Goal: Transaction & Acquisition: Purchase product/service

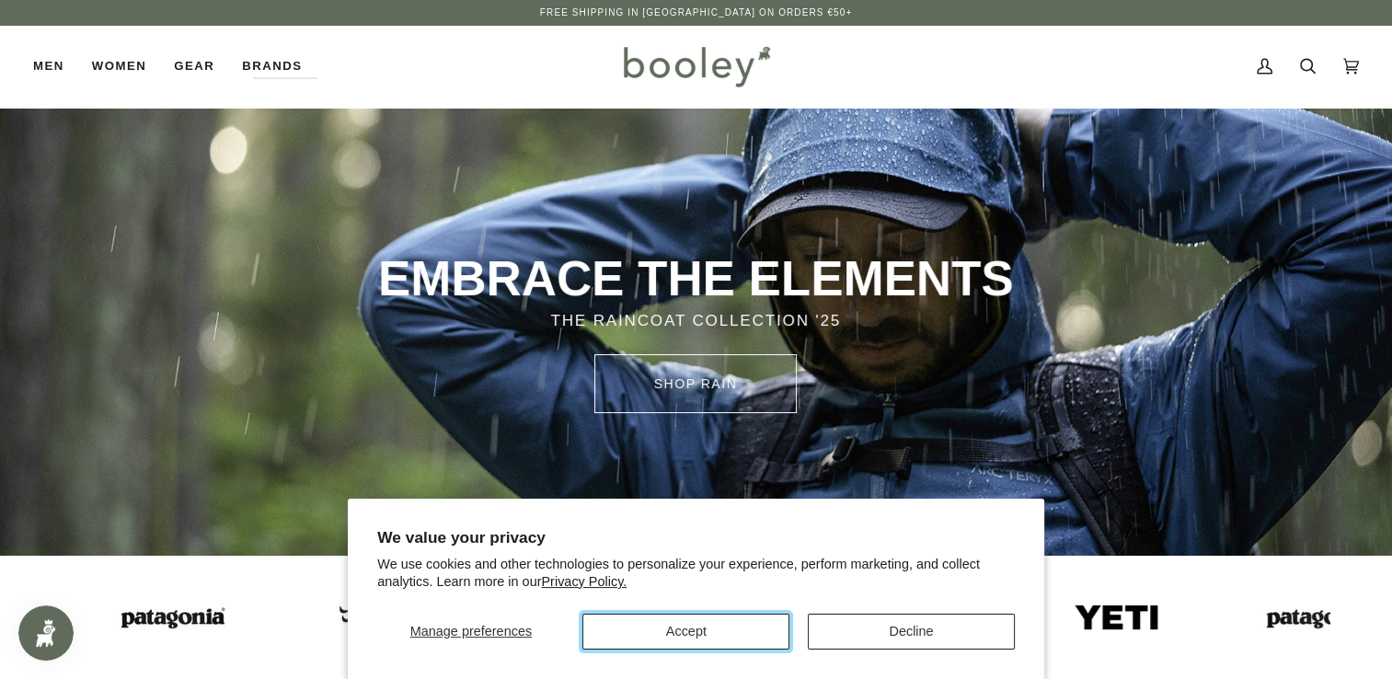
click at [720, 624] on button "Accept" at bounding box center [685, 632] width 207 height 36
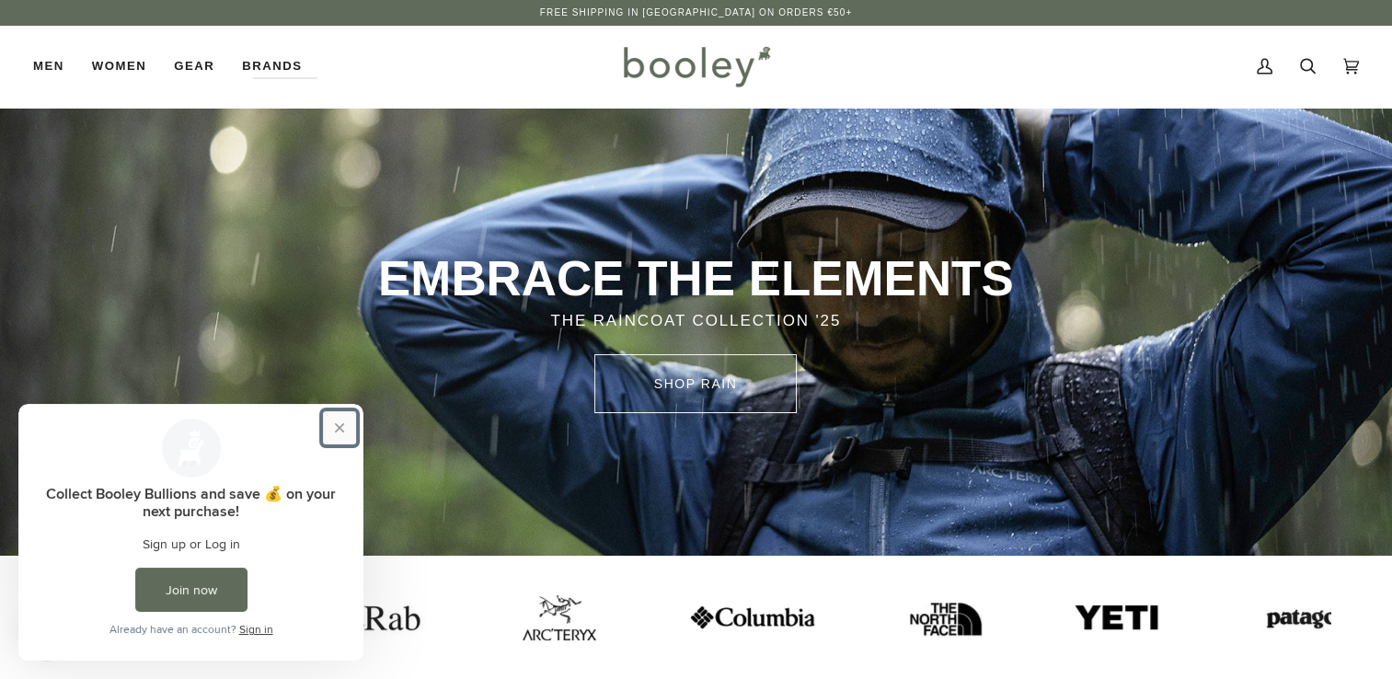
click at [347, 424] on button "Close prompt" at bounding box center [339, 427] width 33 height 33
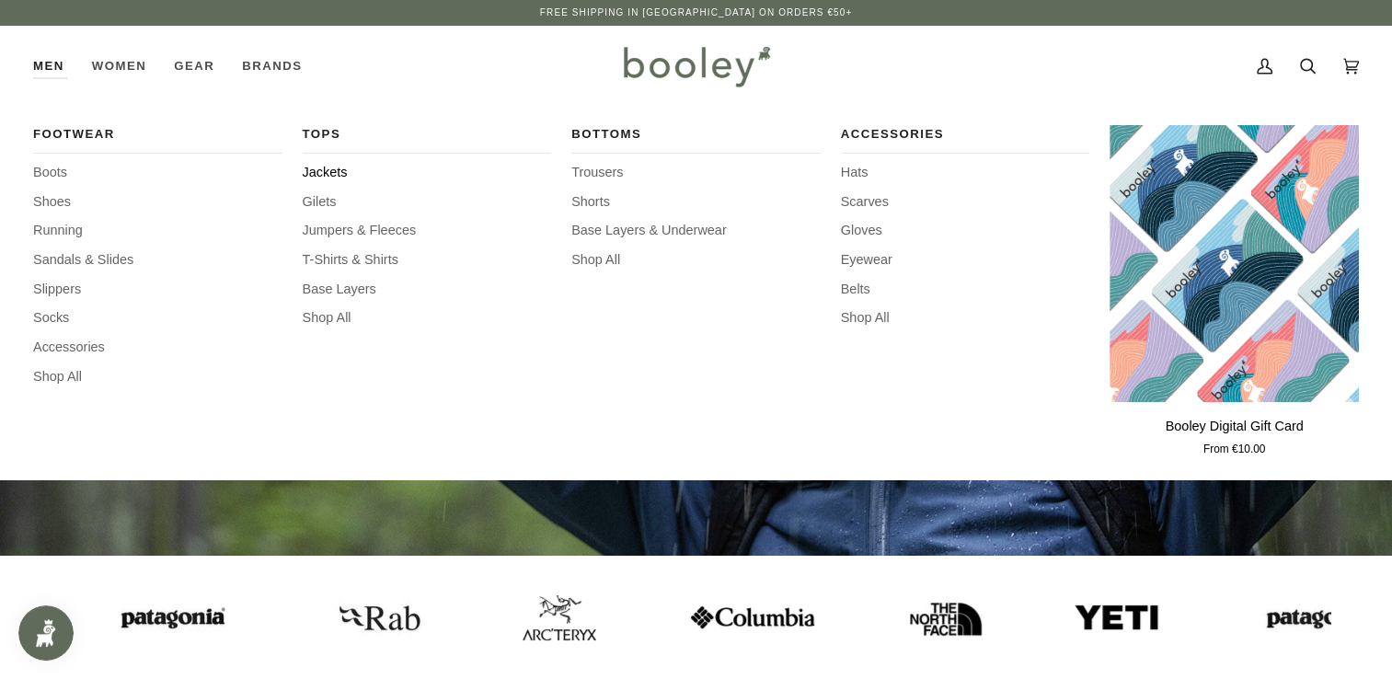
click at [316, 178] on span "Jackets" at bounding box center [427, 173] width 249 height 20
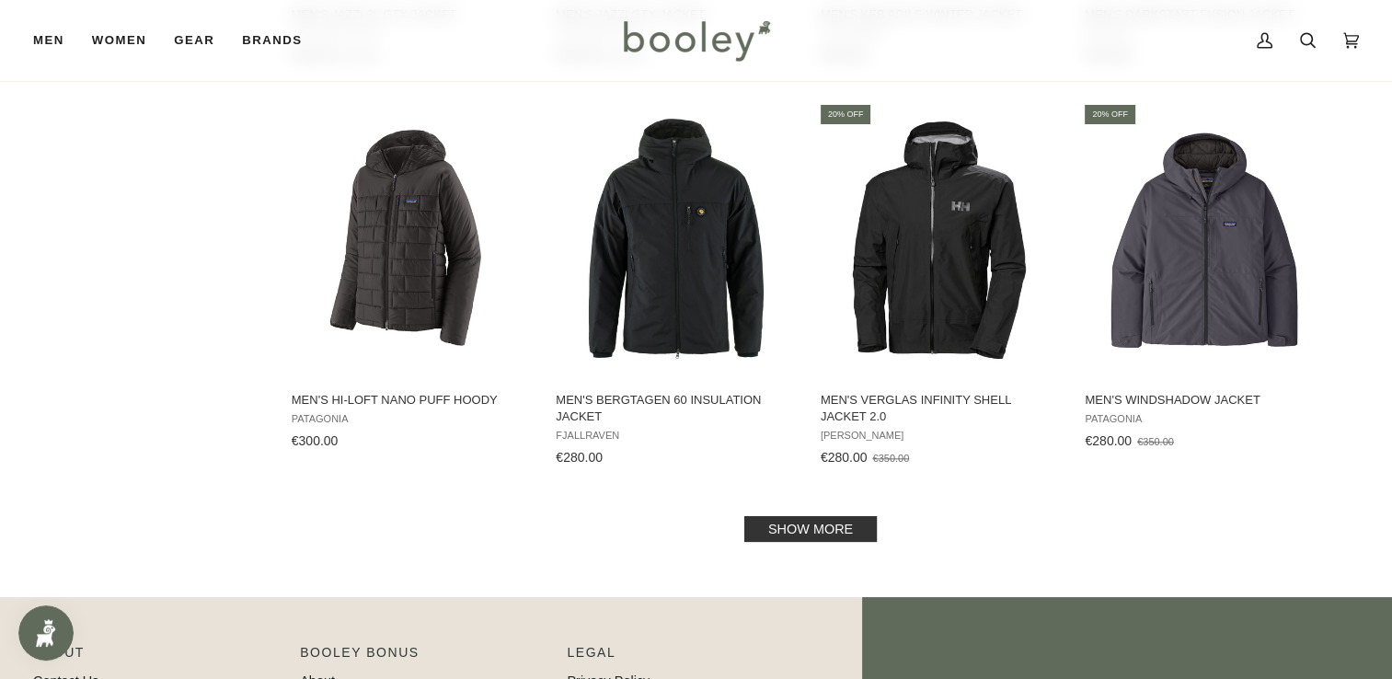
scroll to position [1840, 0]
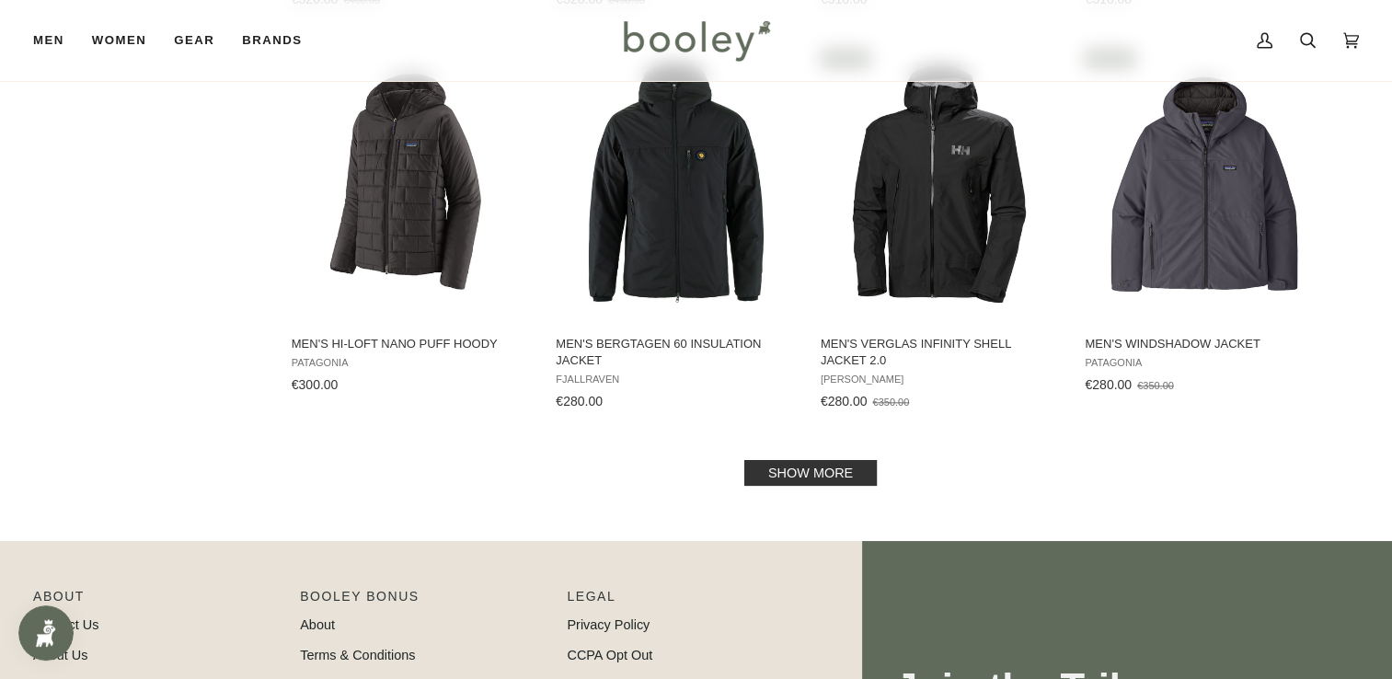
click at [788, 470] on link "Show more" at bounding box center [810, 473] width 132 height 26
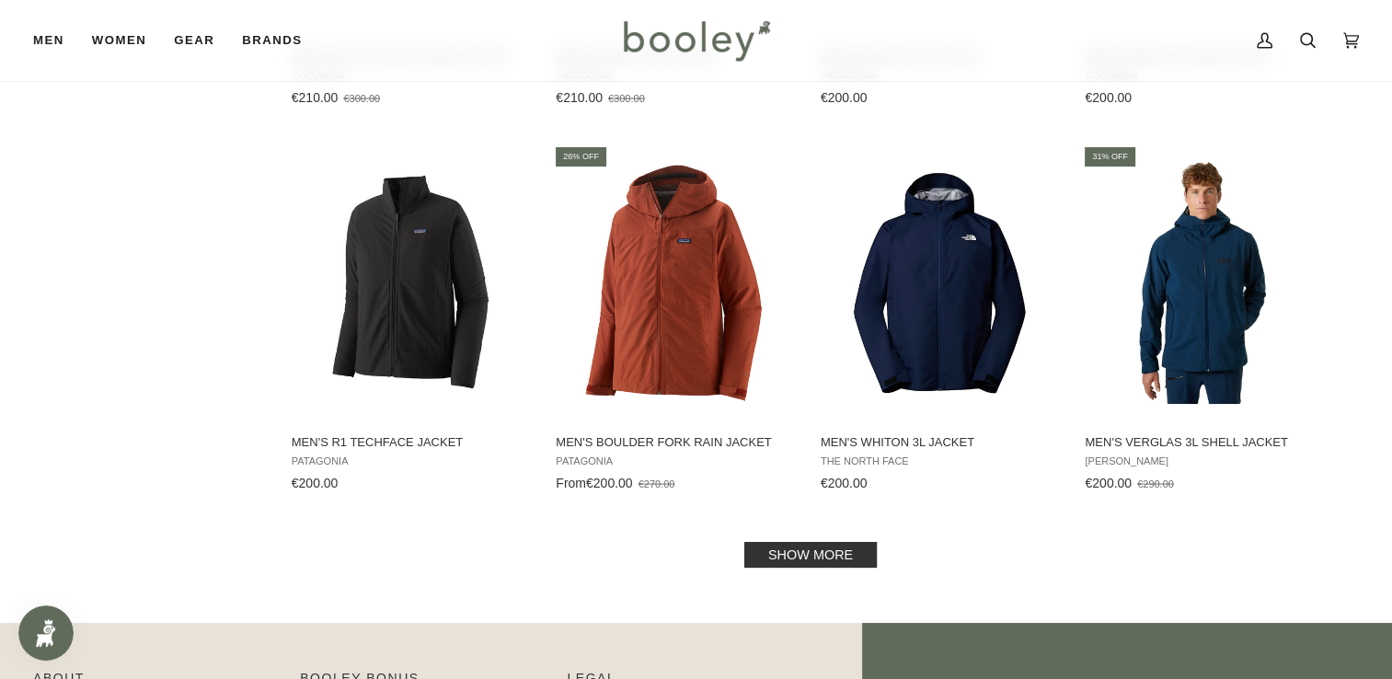
scroll to position [3772, 0]
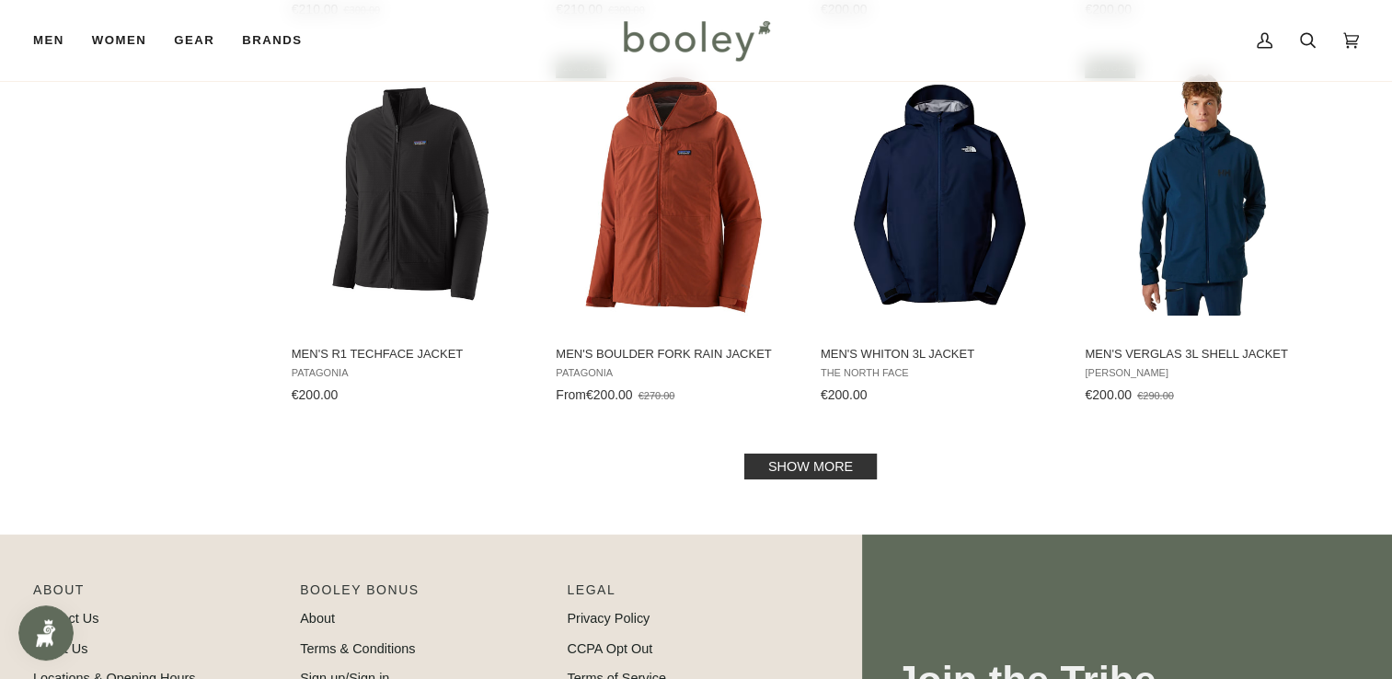
click at [846, 461] on link "Show more" at bounding box center [810, 467] width 132 height 26
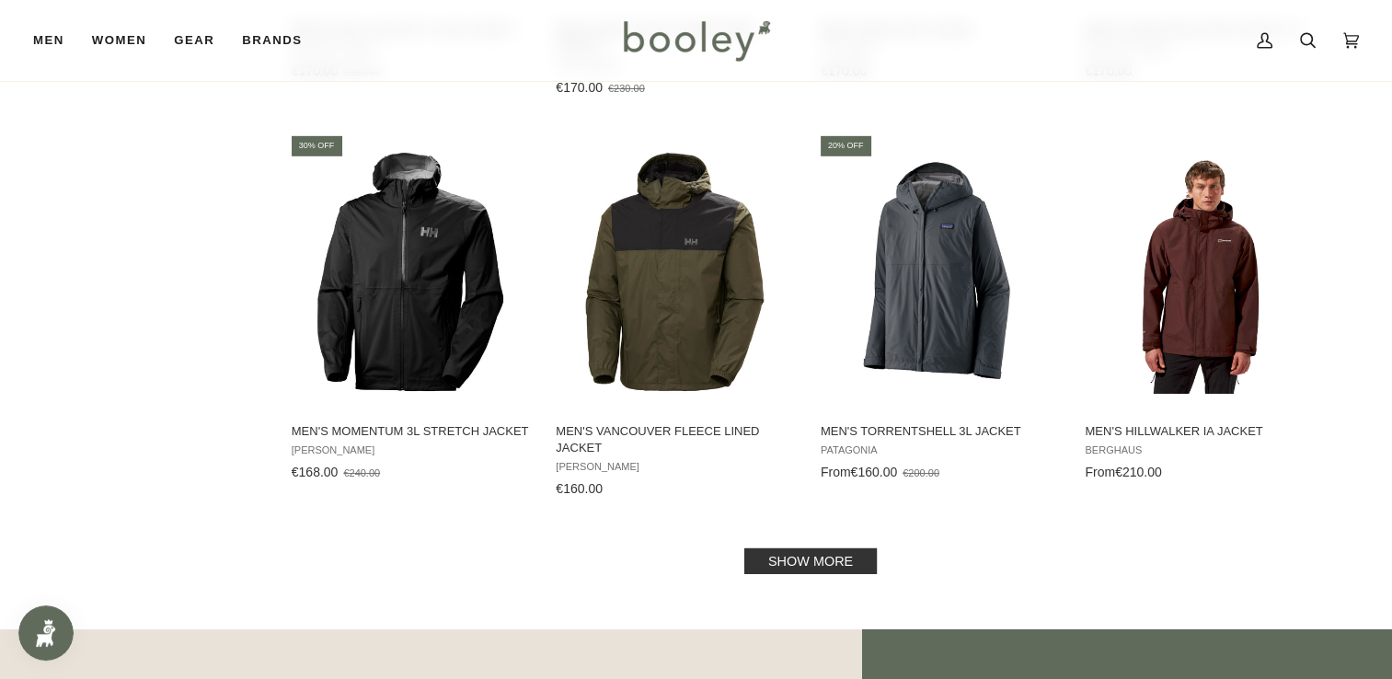
scroll to position [5704, 0]
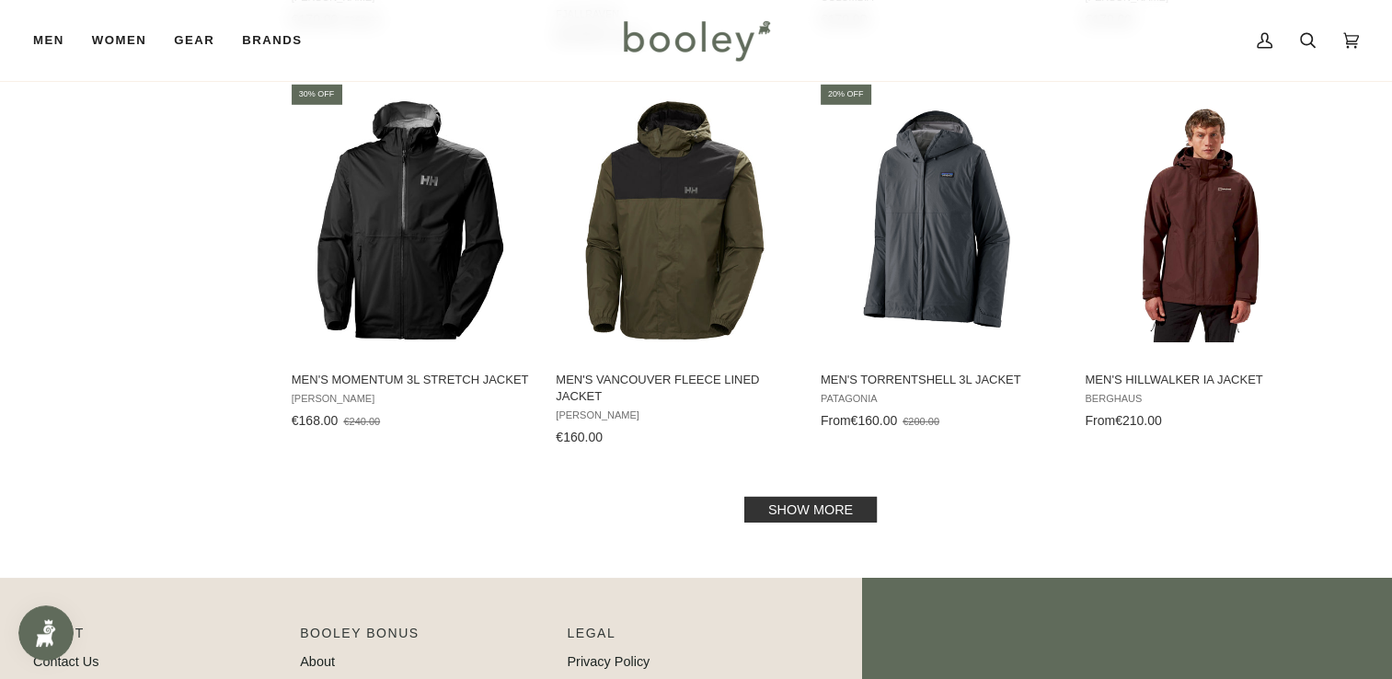
click at [813, 513] on link "Show more" at bounding box center [810, 510] width 132 height 26
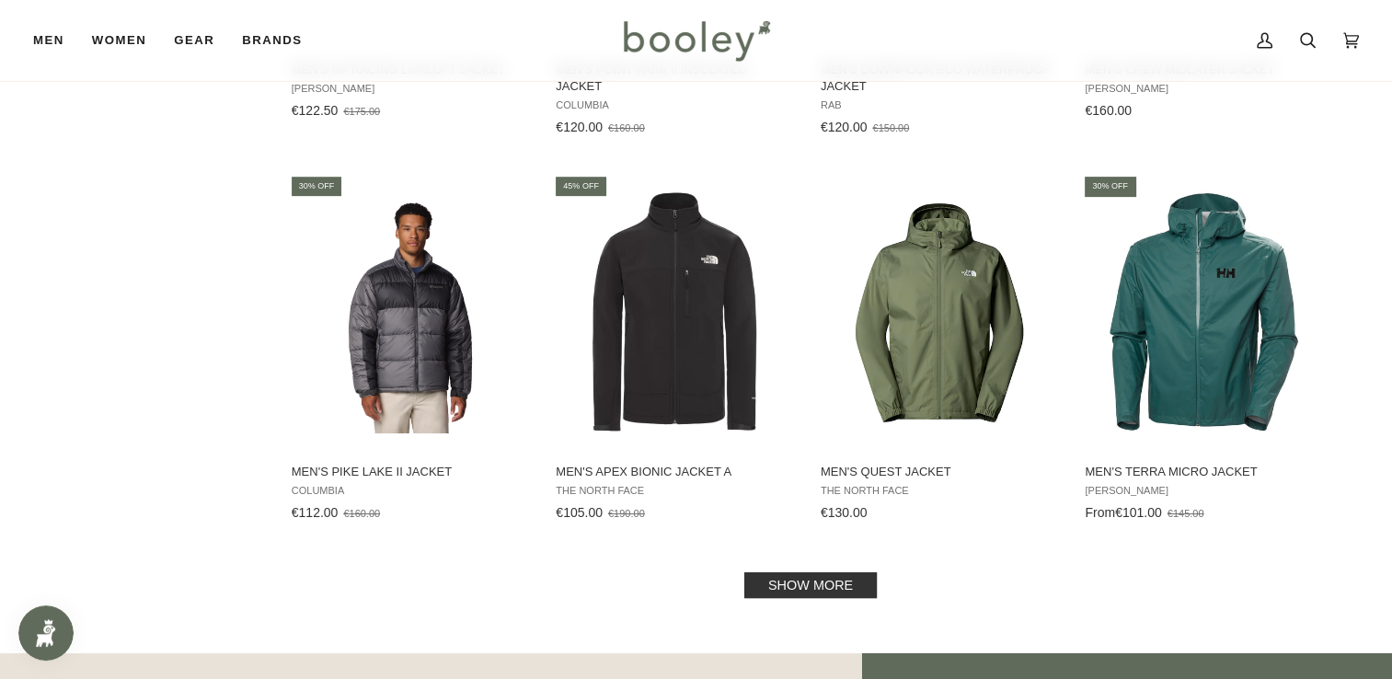
scroll to position [7728, 0]
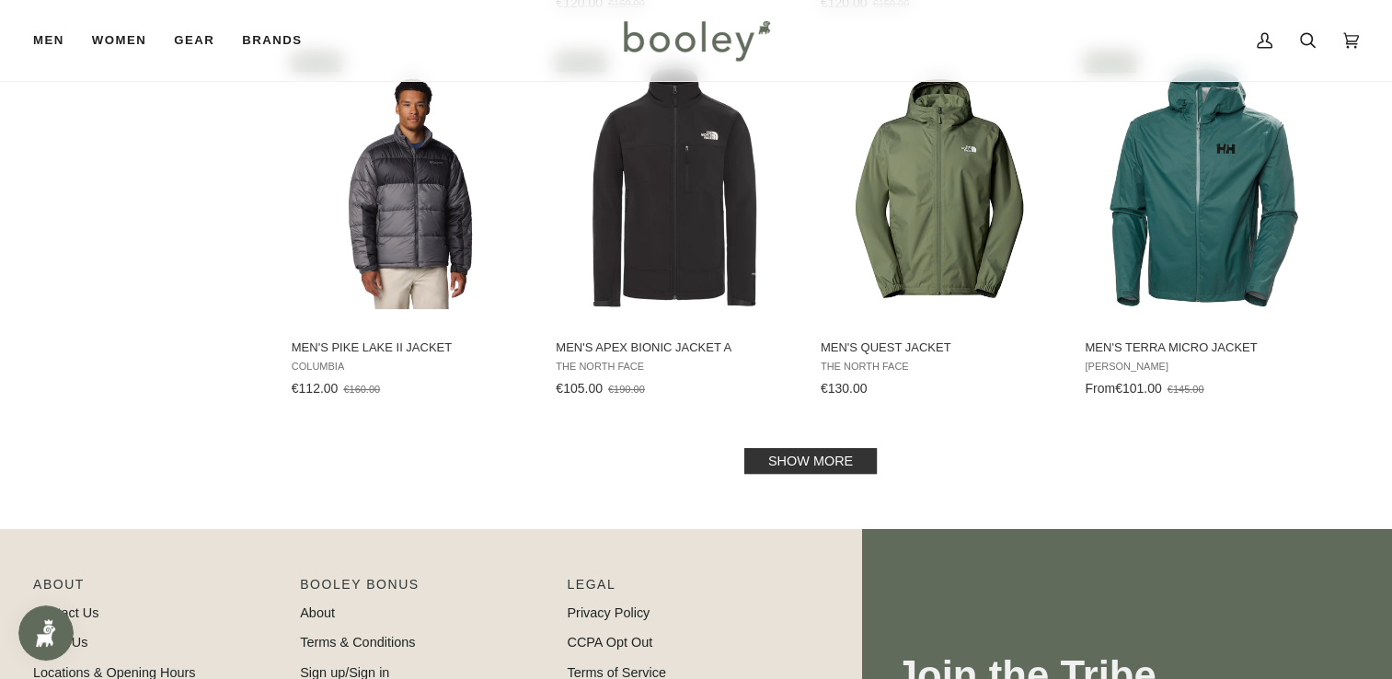
click at [799, 454] on link "Show more" at bounding box center [810, 461] width 132 height 26
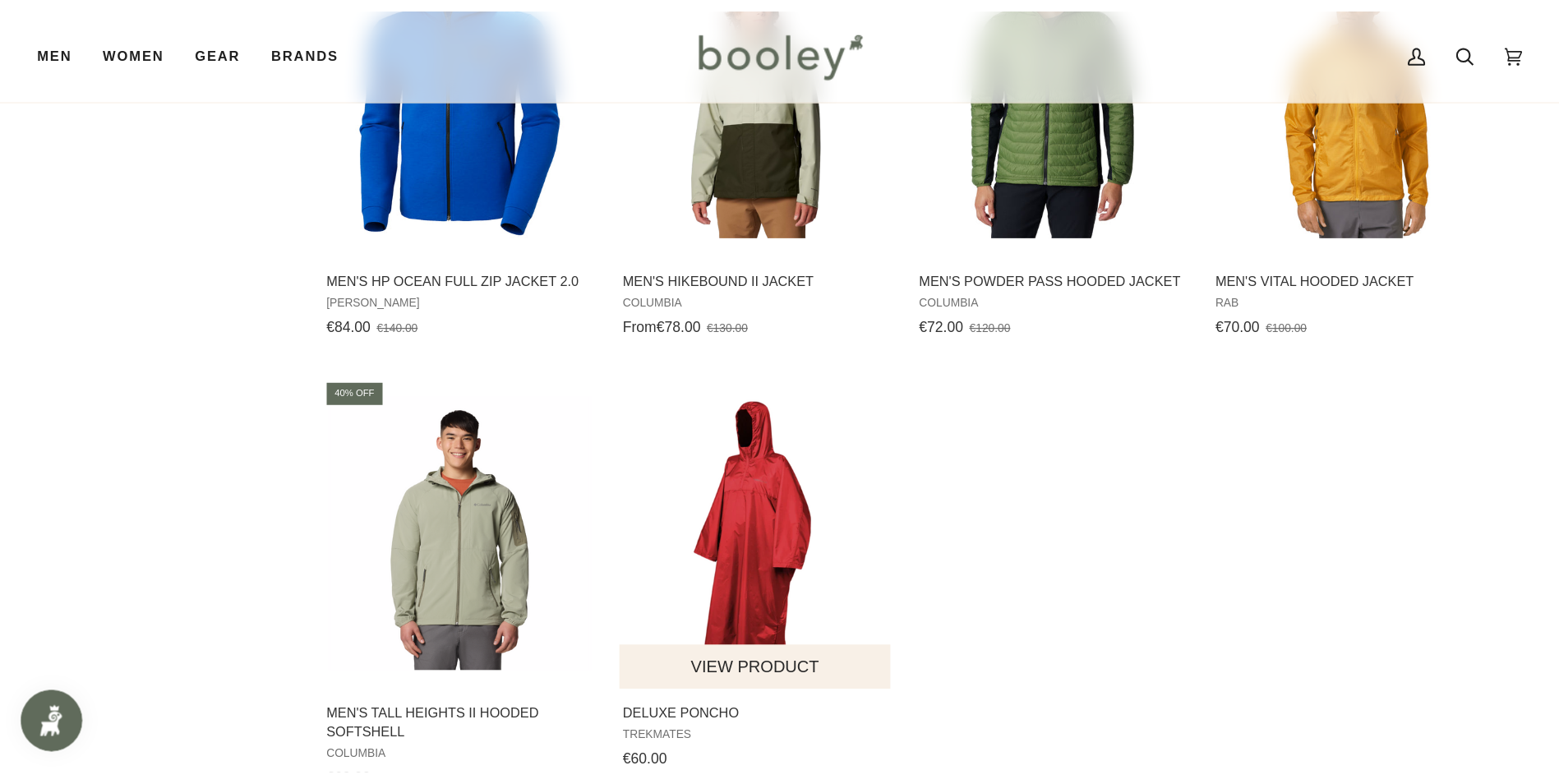
scroll to position [7804, 0]
